Goal: Complete application form

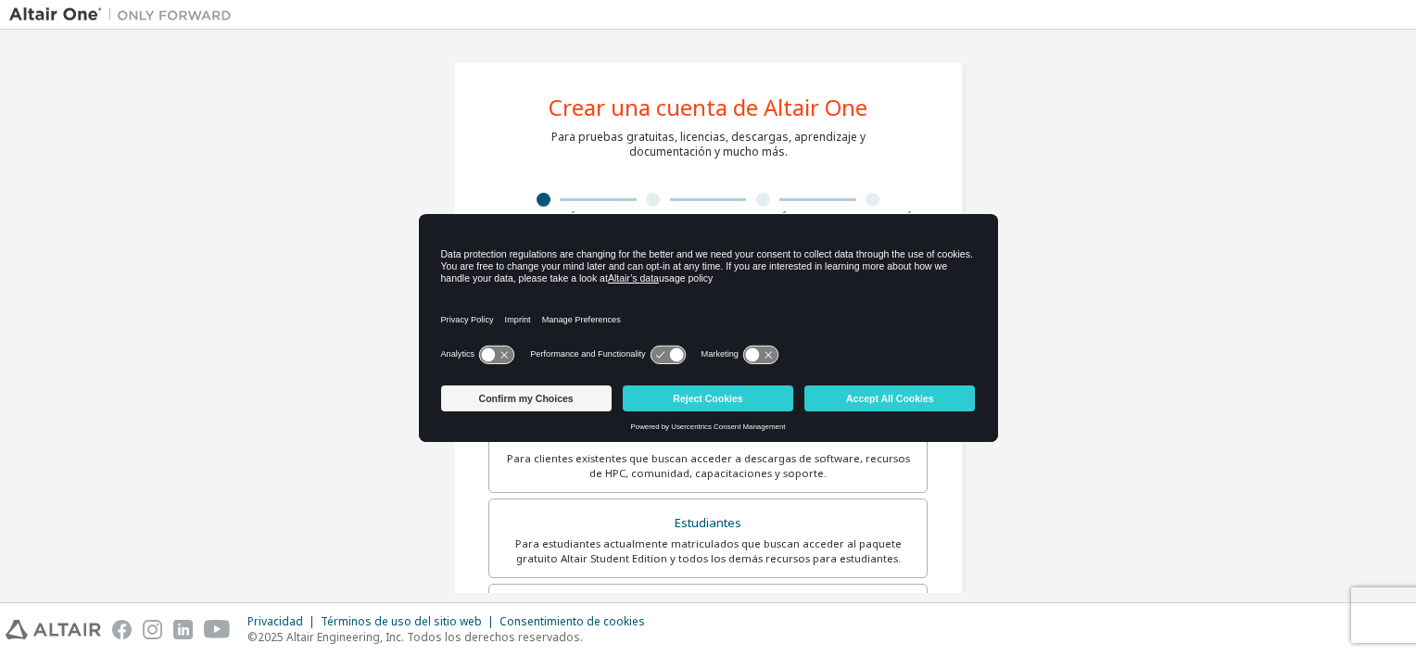
click at [491, 354] on icon at bounding box center [489, 355] width 14 height 14
click at [564, 406] on button "Confirm my Choices" at bounding box center [526, 399] width 171 height 26
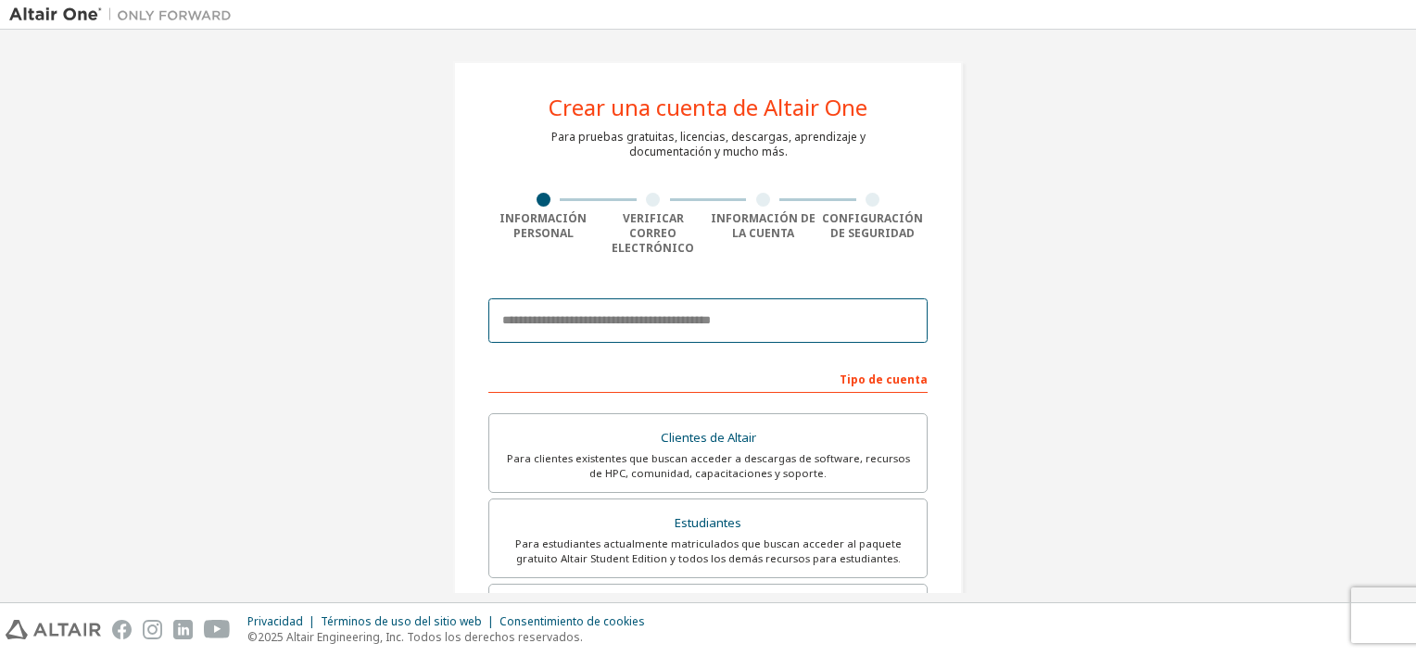
click at [658, 320] on input "email" at bounding box center [707, 320] width 439 height 44
type input "**********"
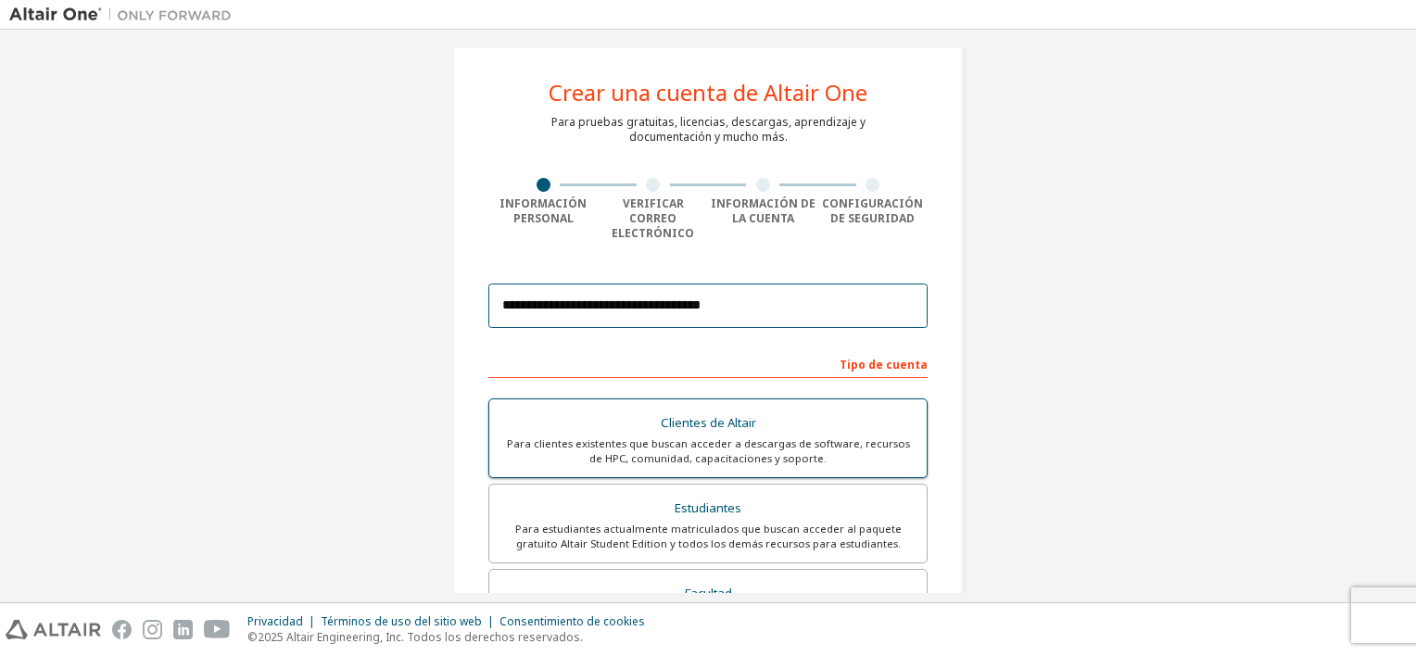
scroll to position [13, 0]
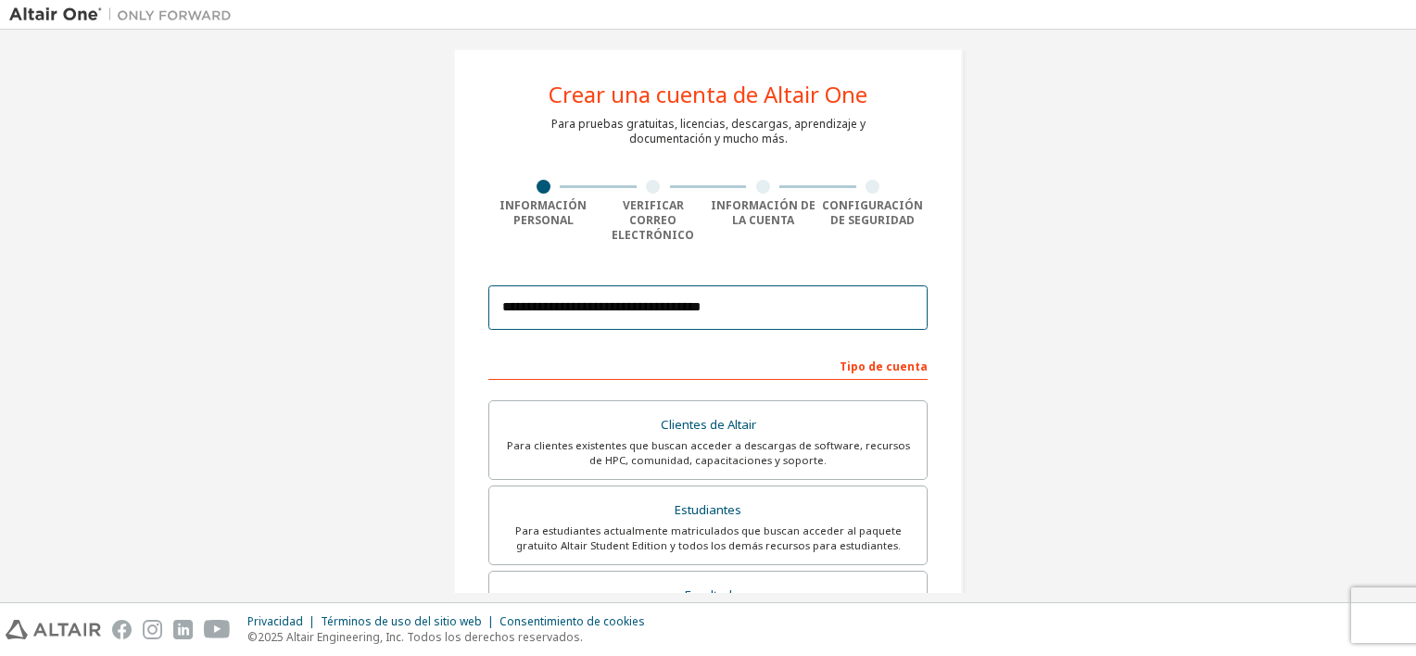
click at [592, 305] on input "**********" at bounding box center [707, 307] width 439 height 44
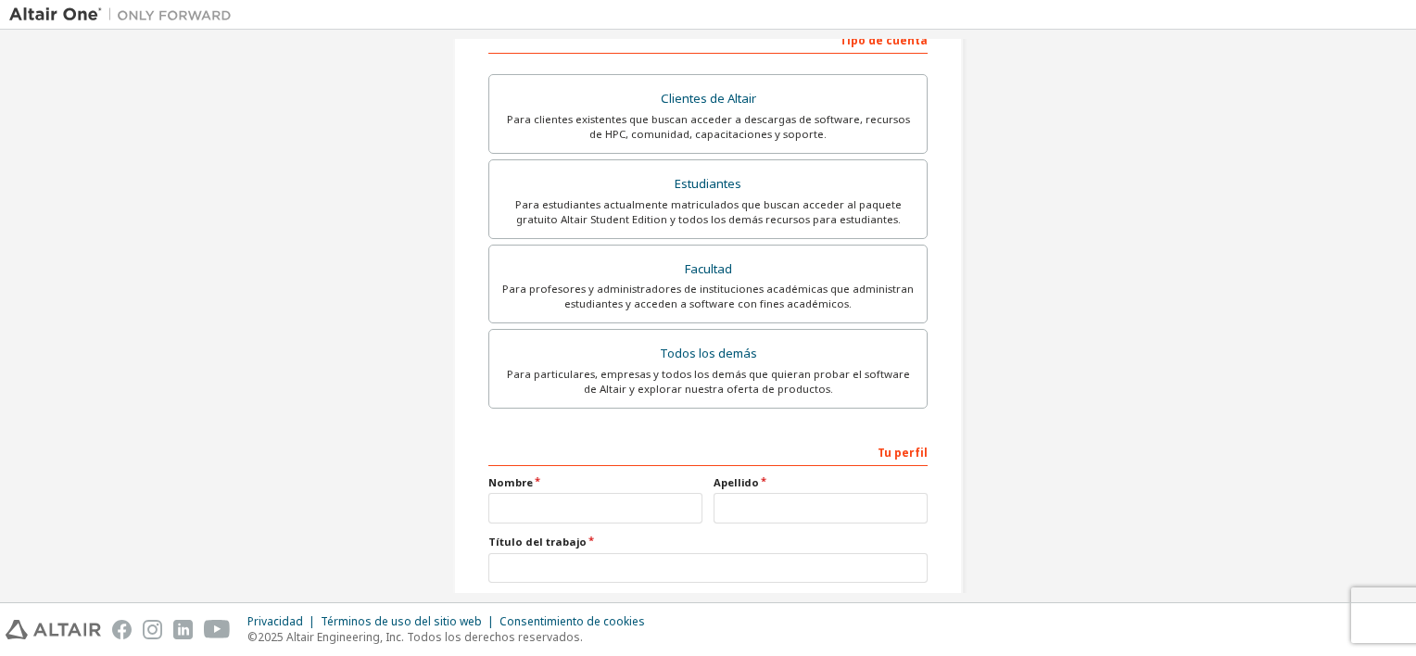
scroll to position [341, 0]
click at [572, 297] on label "Facultad Para profesores y administradores de instituciones académicas que admi…" at bounding box center [707, 283] width 439 height 80
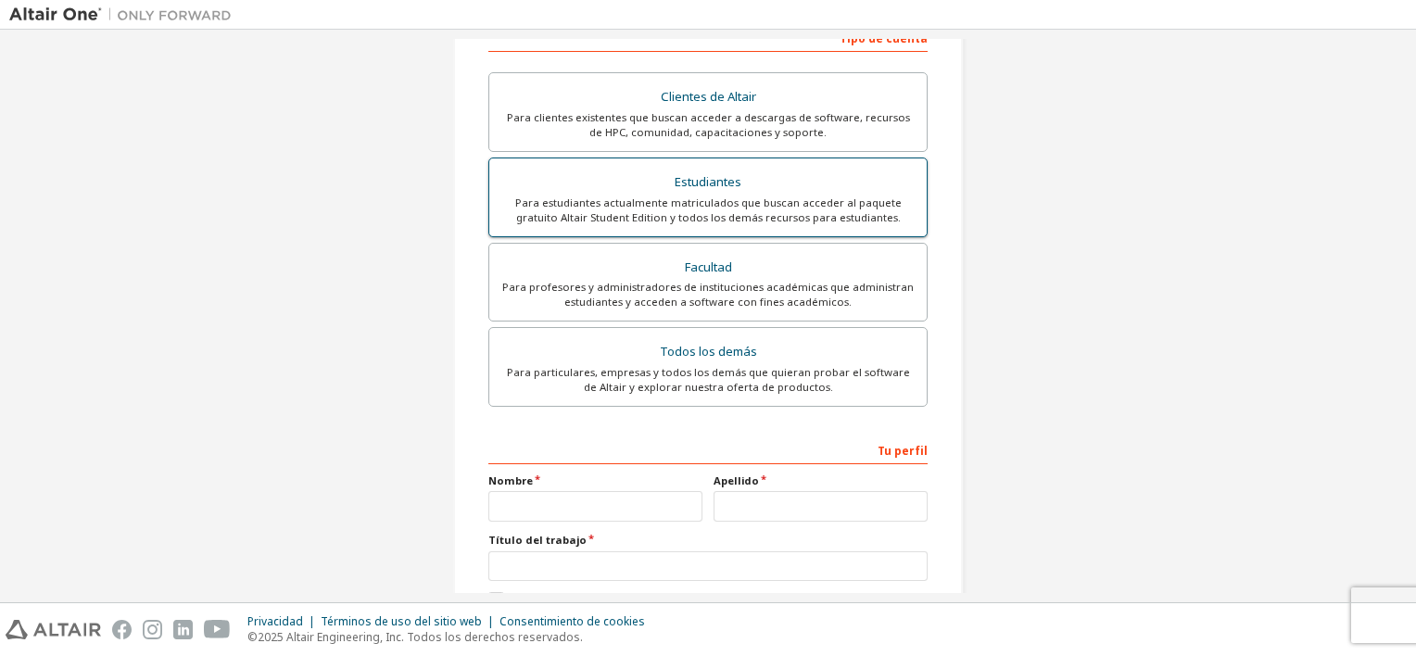
click at [701, 173] on div "Estudiantes" at bounding box center [708, 183] width 415 height 26
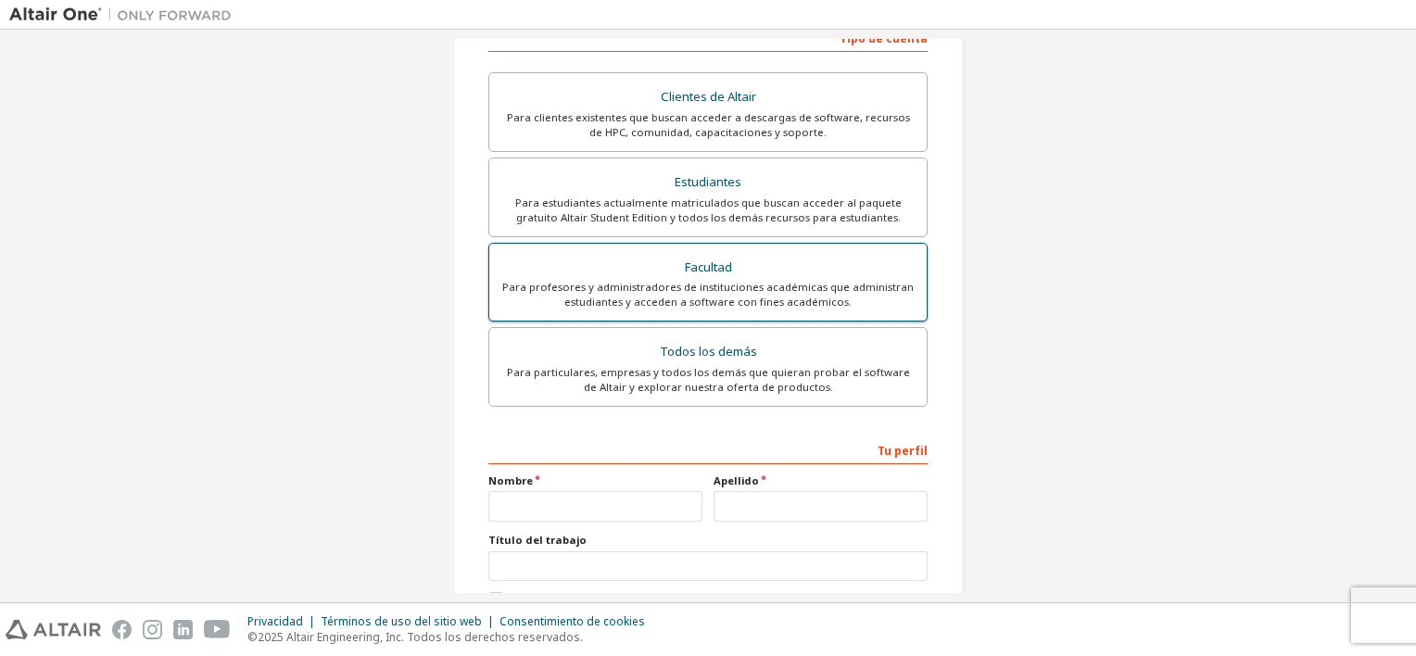
click at [671, 243] on label "Facultad Para profesores y administradores de instituciones académicas que admi…" at bounding box center [707, 283] width 439 height 80
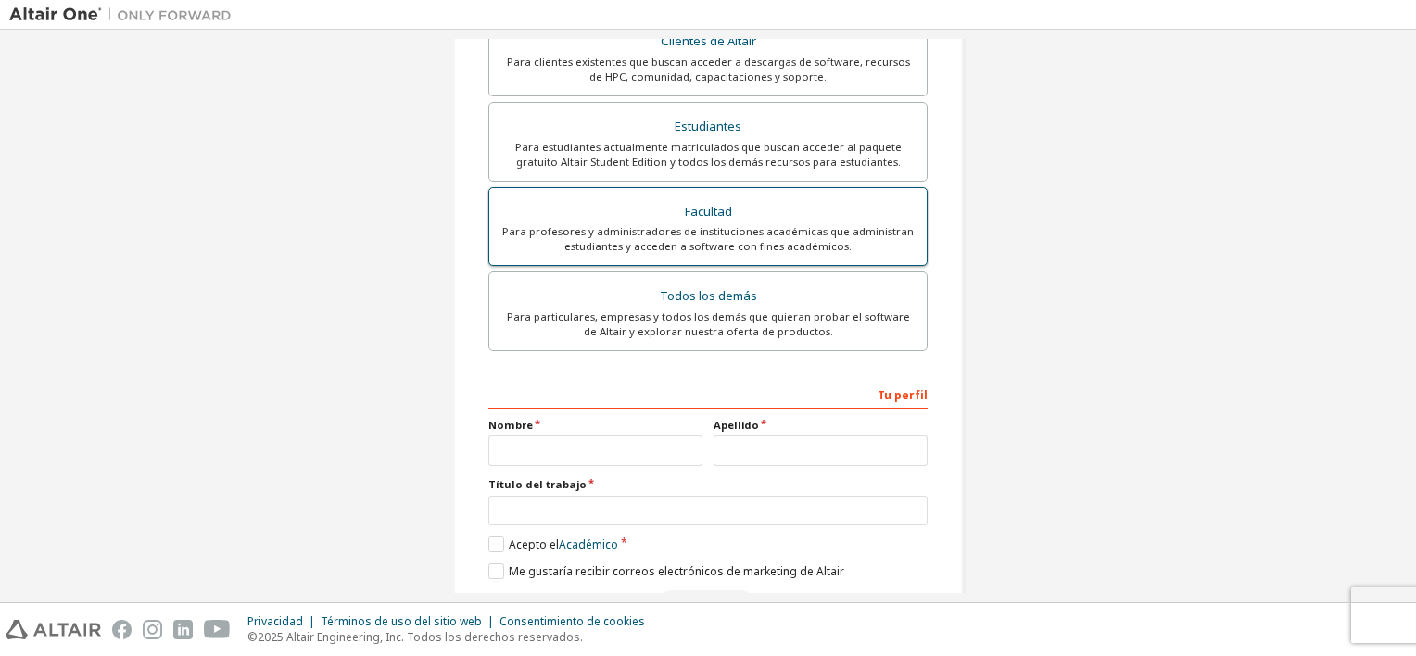
scroll to position [394, 0]
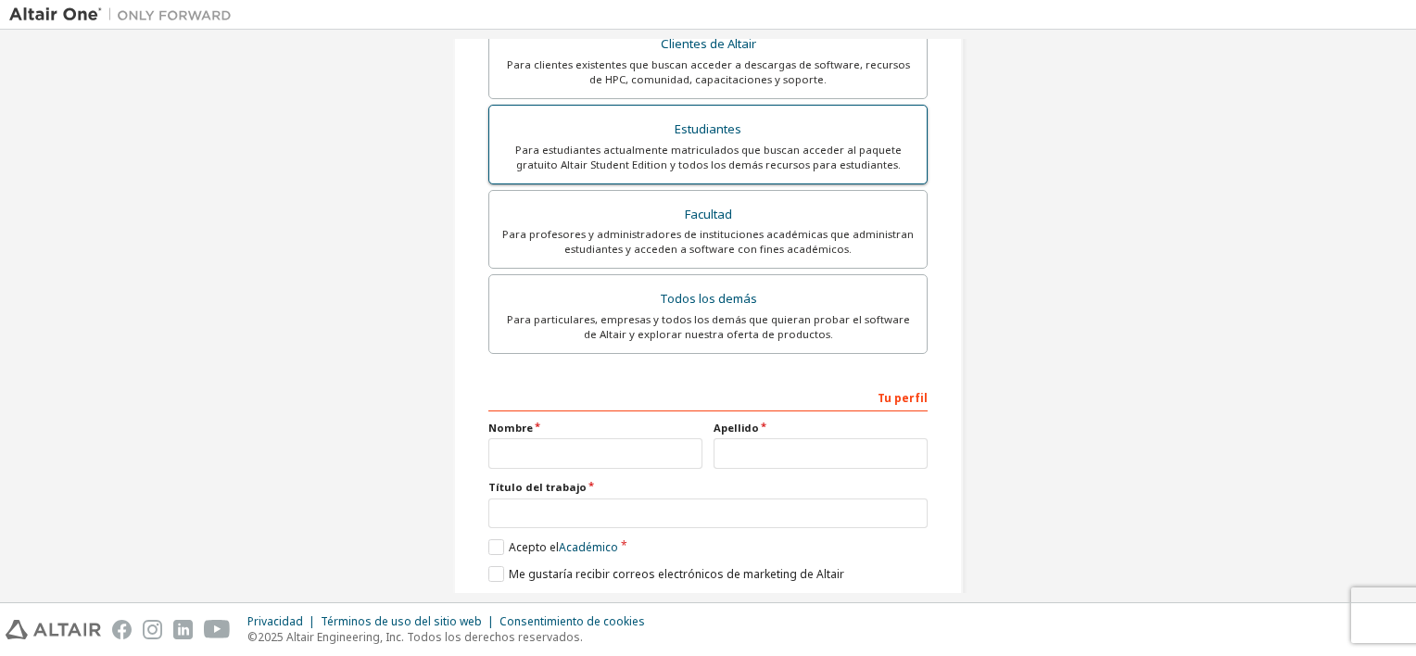
click at [684, 143] on div "Para estudiantes actualmente matriculados que buscan acceder al paquete gratuit…" at bounding box center [708, 158] width 415 height 30
click at [673, 245] on label "Facultad Para profesores y administradores de instituciones académicas que admi…" at bounding box center [707, 230] width 439 height 80
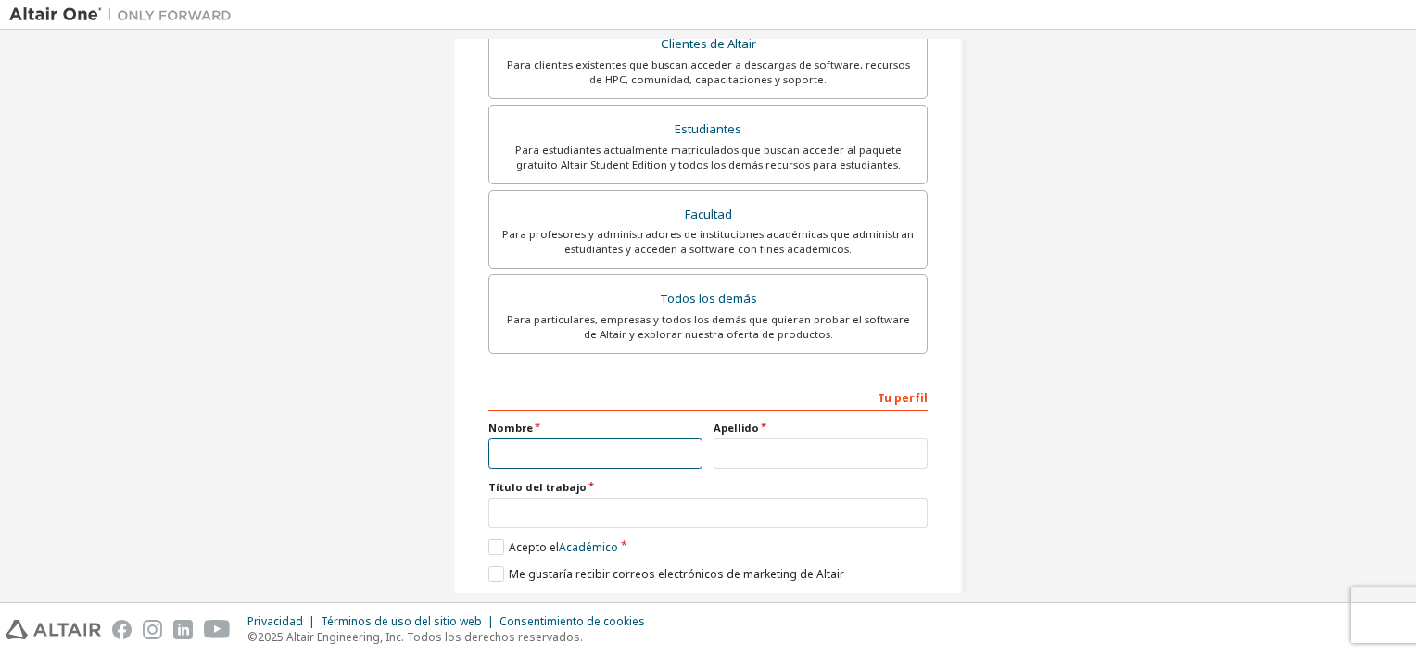
click at [596, 440] on input "text" at bounding box center [595, 453] width 214 height 31
type input "****"
type input "********"
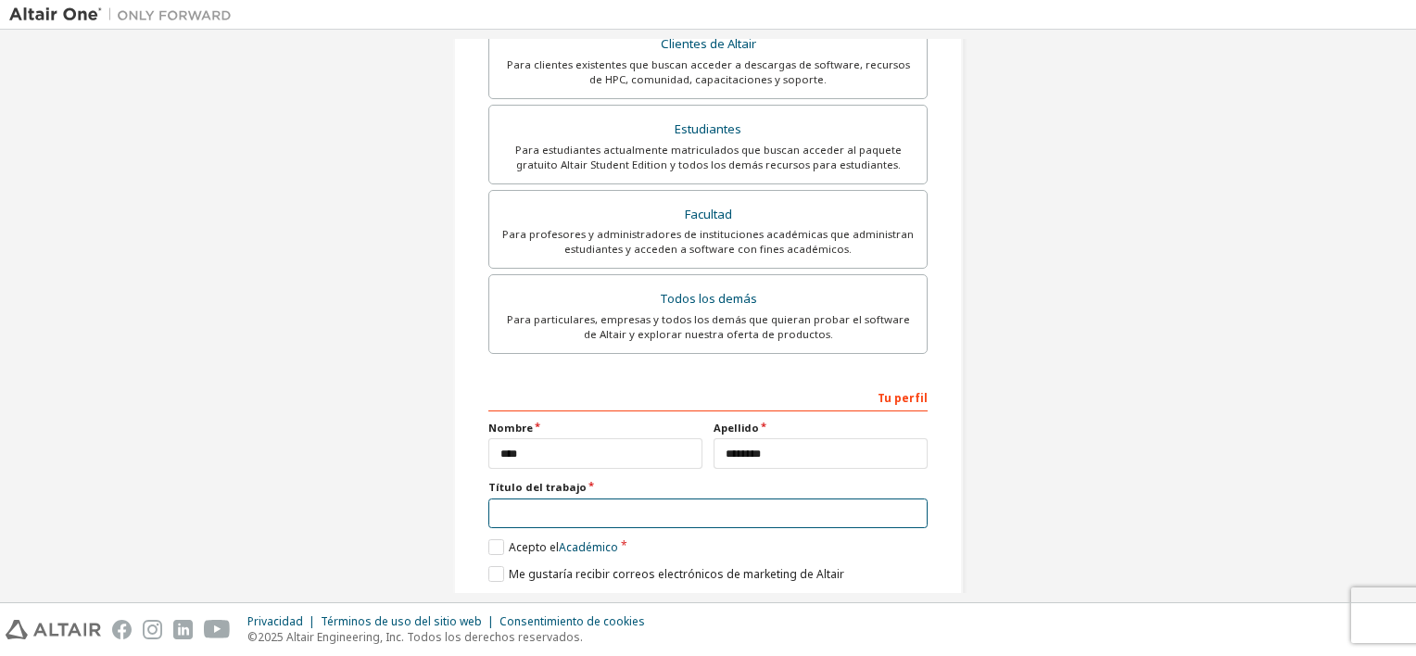
click at [580, 499] on input "text" at bounding box center [707, 514] width 439 height 31
click at [505, 480] on div "Título del trabajo" at bounding box center [707, 504] width 439 height 48
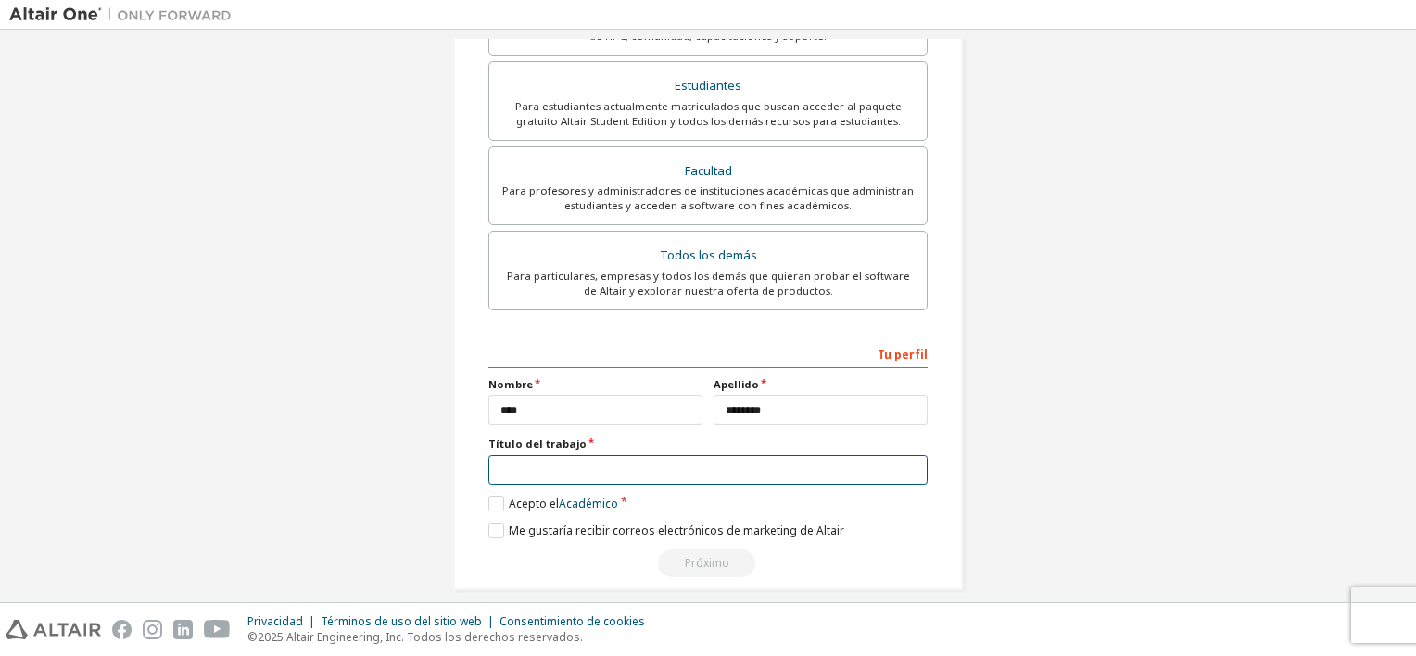
click at [558, 463] on input "text" at bounding box center [707, 470] width 439 height 31
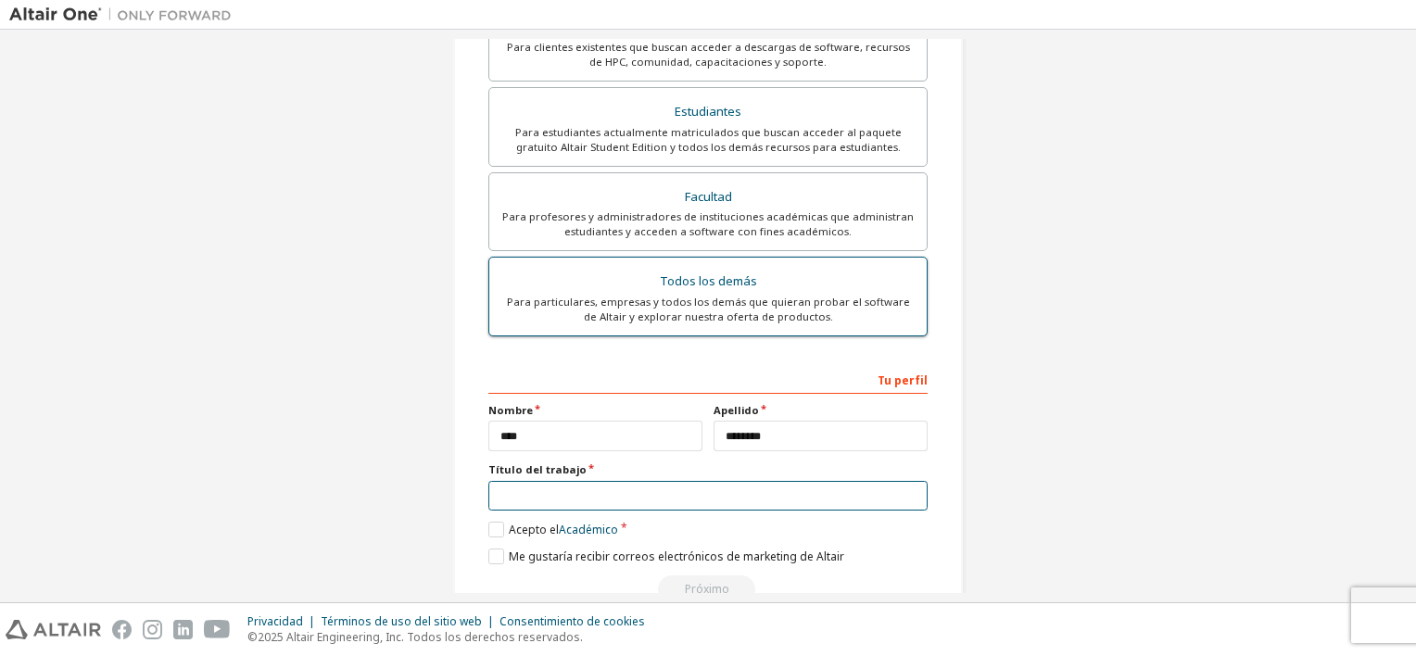
scroll to position [408, 0]
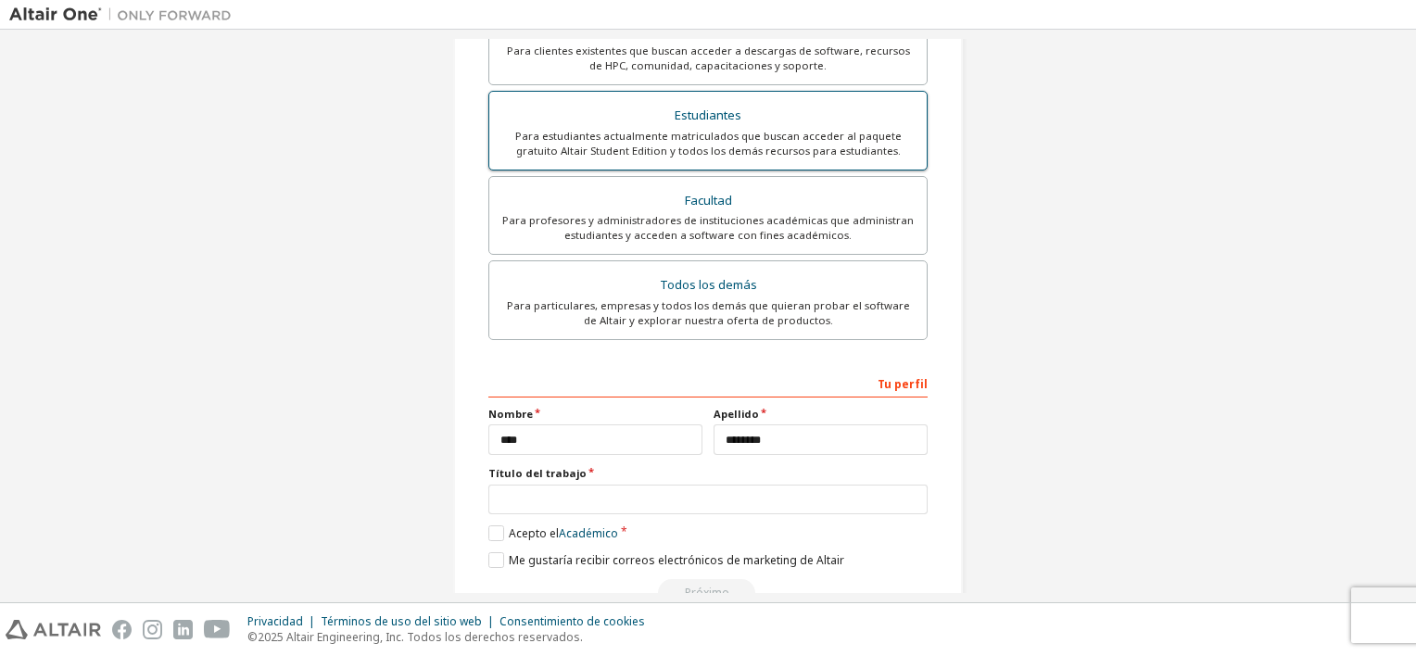
click at [728, 132] on div "Para estudiantes actualmente matriculados que buscan acceder al paquete gratuit…" at bounding box center [708, 144] width 415 height 30
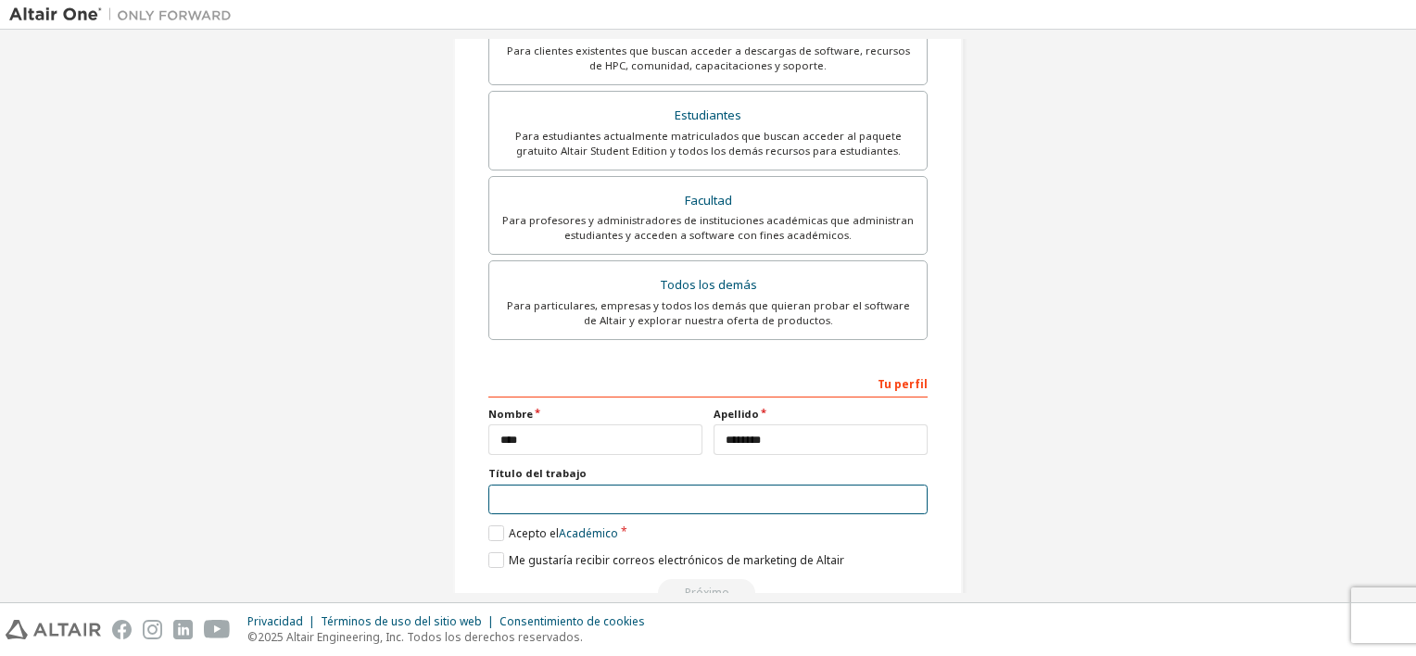
click at [583, 485] on input "text" at bounding box center [707, 500] width 439 height 31
click at [497, 526] on label "Acepto el Académico" at bounding box center [553, 534] width 130 height 16
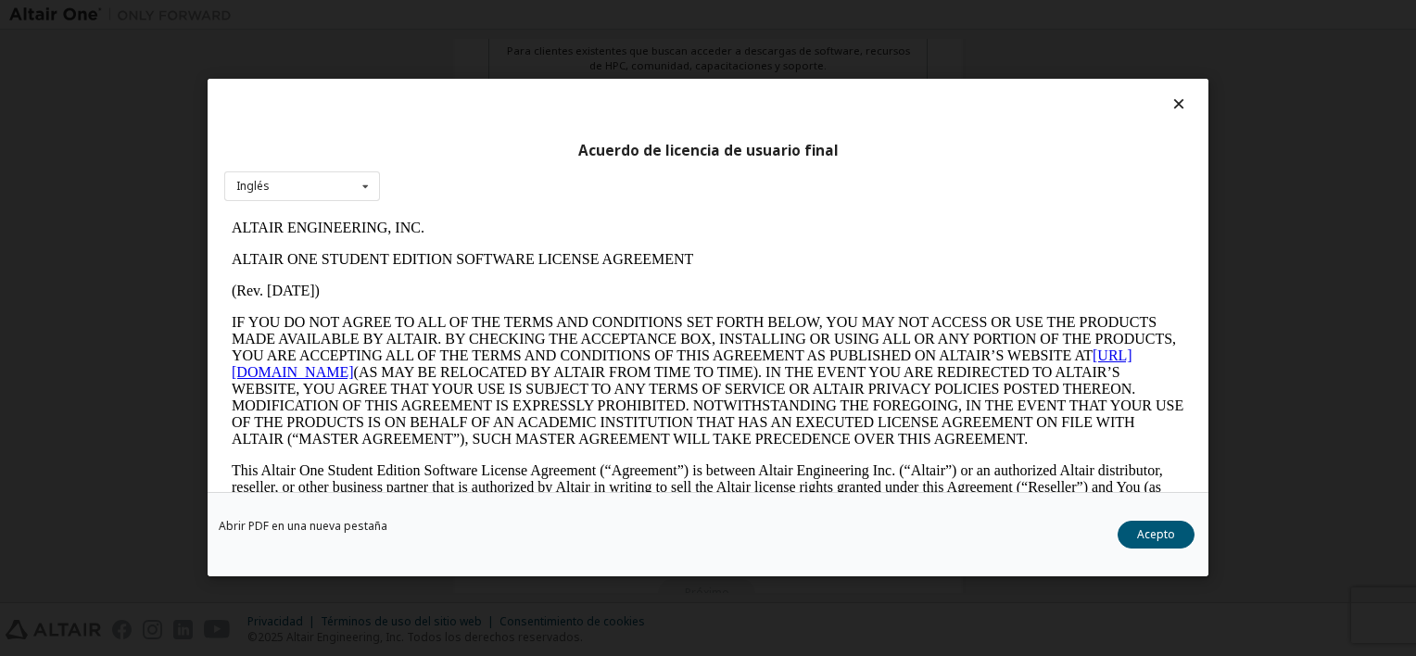
scroll to position [0, 0]
click at [326, 194] on div "Inglés English" at bounding box center [302, 186] width 156 height 31
click at [1171, 99] on icon at bounding box center [1179, 103] width 19 height 17
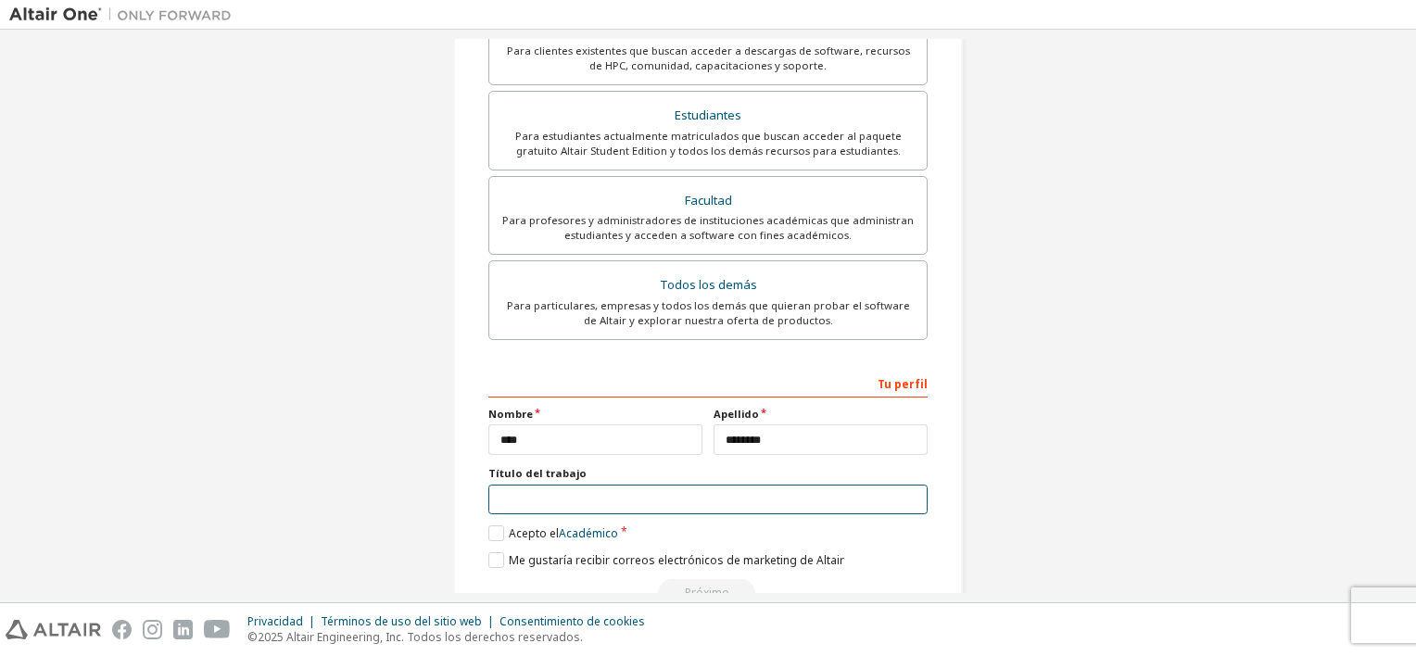
click at [634, 485] on input "text" at bounding box center [707, 500] width 439 height 31
type input "*"
click at [489, 526] on label "Acepto el Académico" at bounding box center [553, 534] width 130 height 16
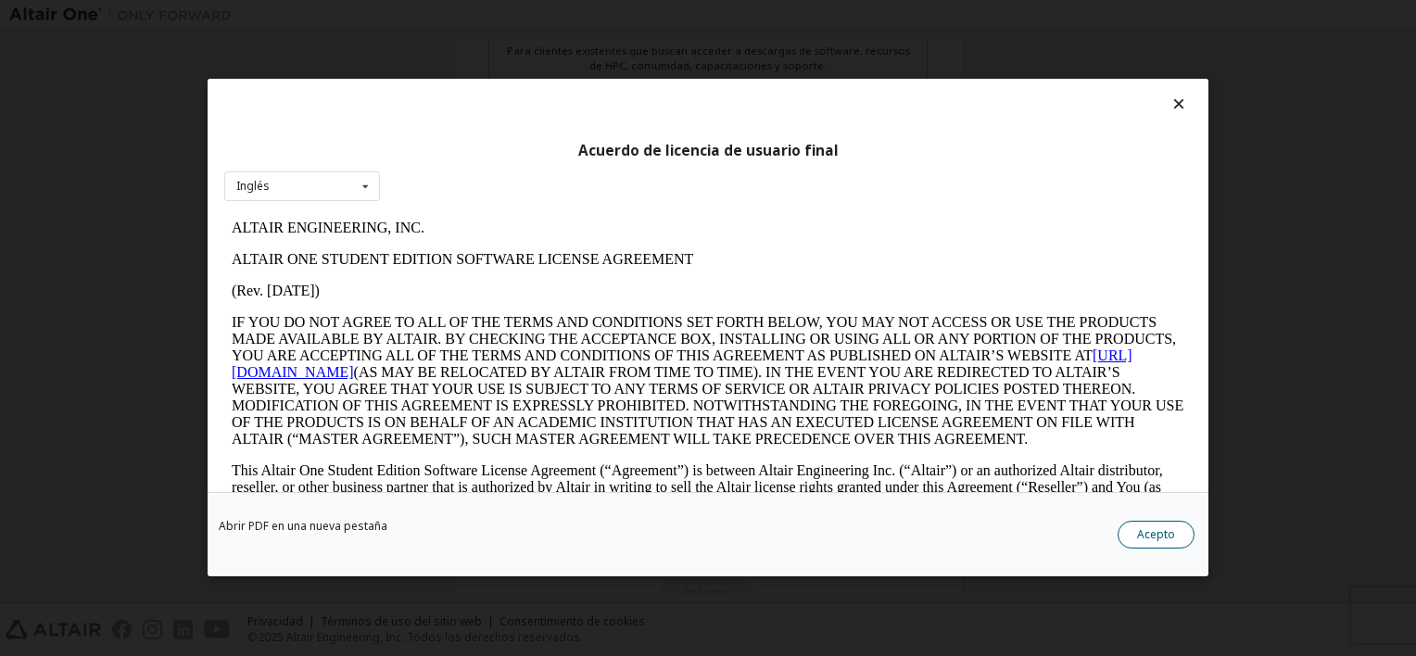
click at [1141, 535] on button "Acepto" at bounding box center [1156, 536] width 77 height 28
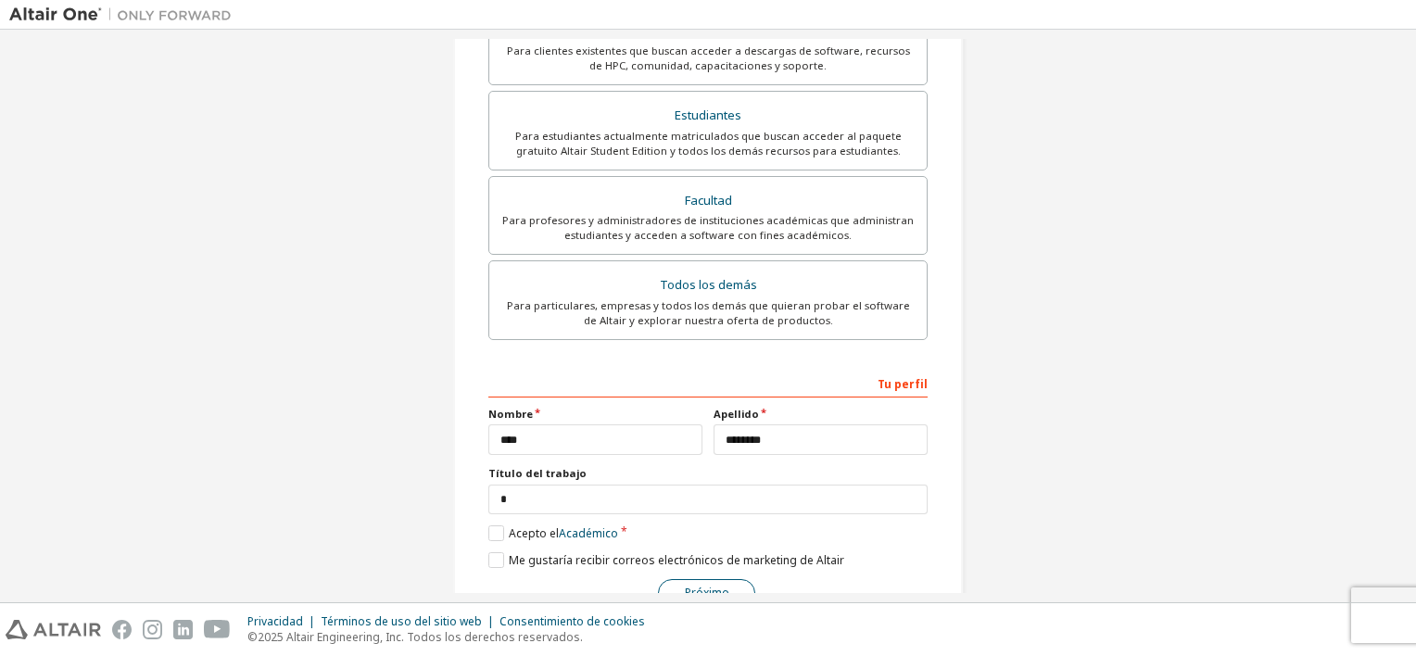
click at [724, 579] on button "Próximo" at bounding box center [706, 593] width 97 height 28
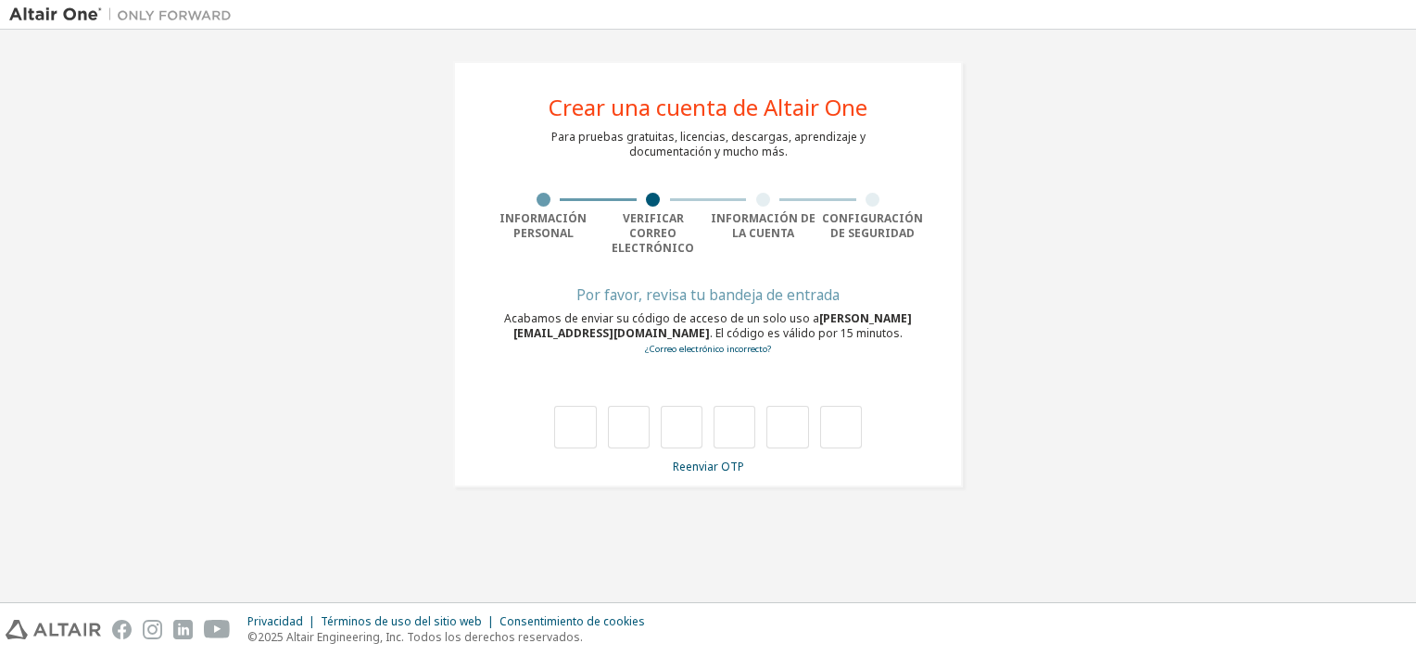
type input "*"
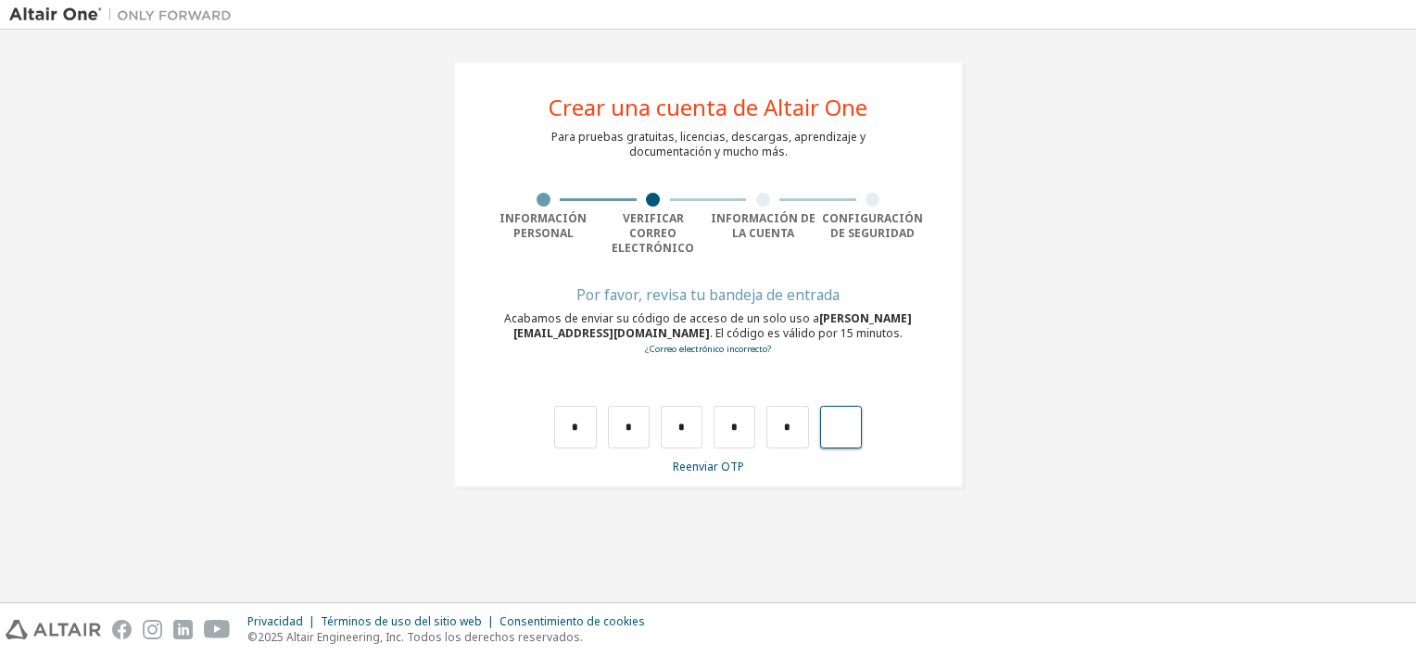
type input "*"
